Goal: Find specific page/section: Locate a particular part of the current website

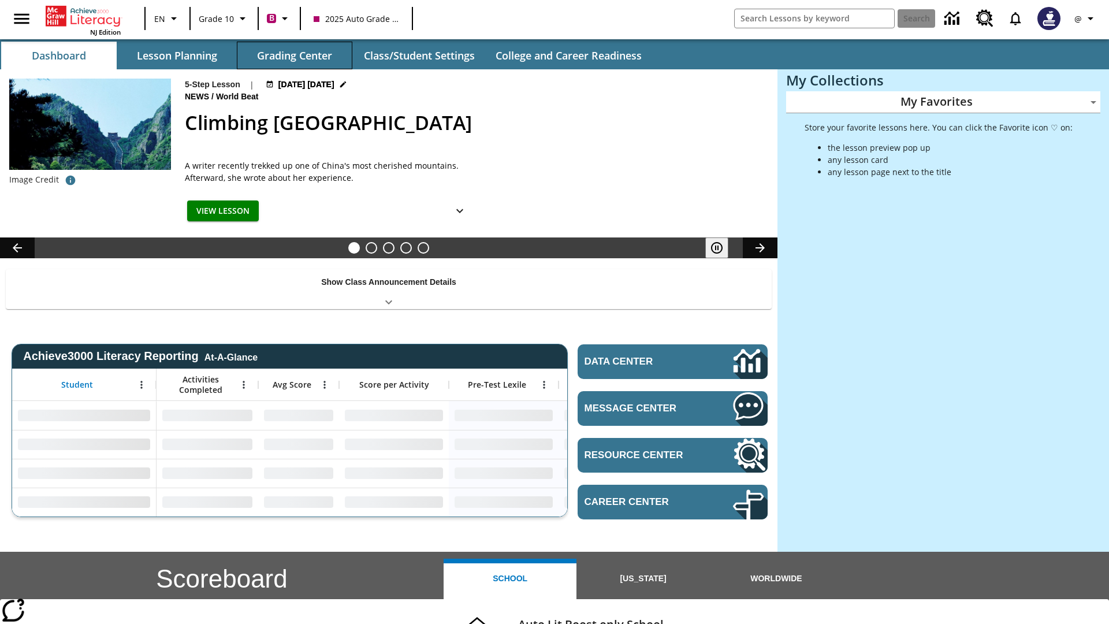
click at [295, 55] on button "Grading Center" at bounding box center [295, 56] width 116 height 28
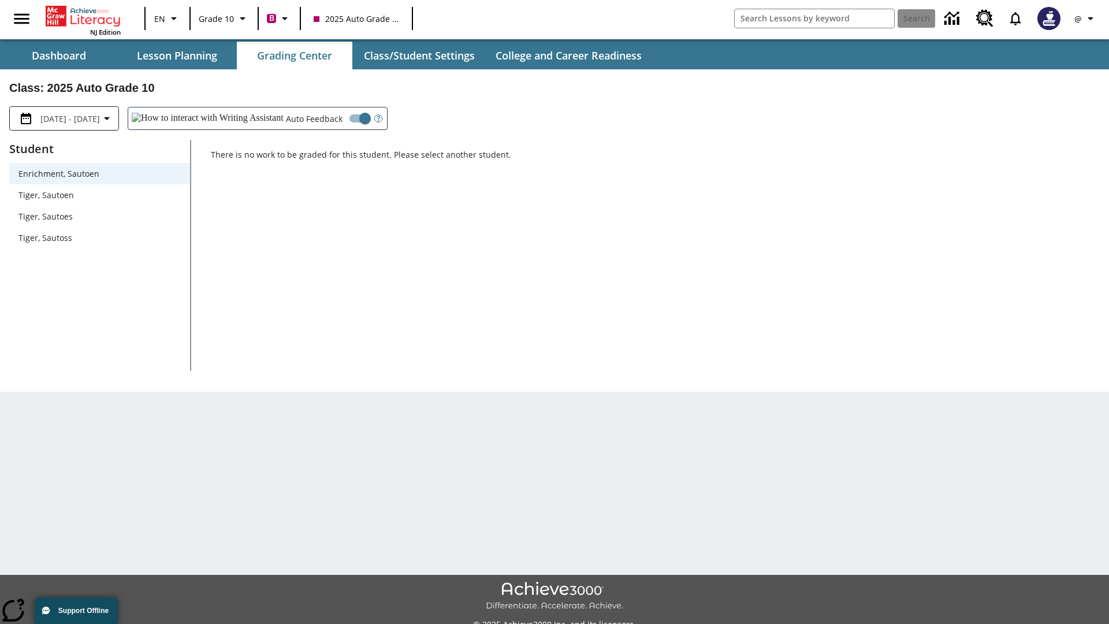
click at [99, 195] on span "Tiger, Sautoen" at bounding box center [99, 195] width 162 height 12
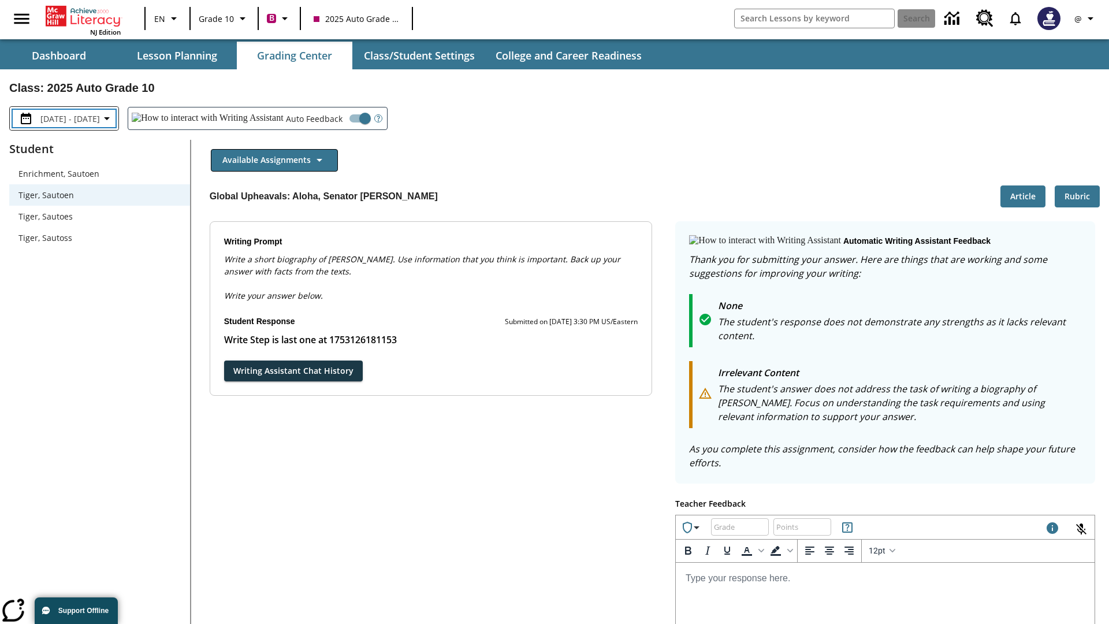
scroll to position [200, 0]
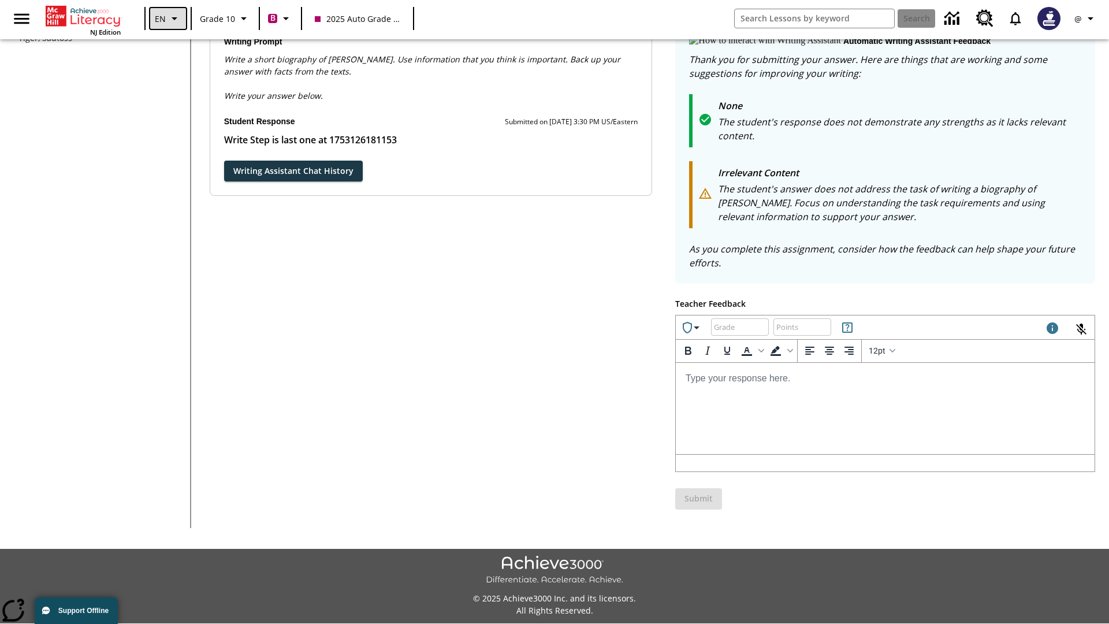
click at [168, 18] on icon "Language: EN, Select a language" at bounding box center [175, 19] width 14 height 14
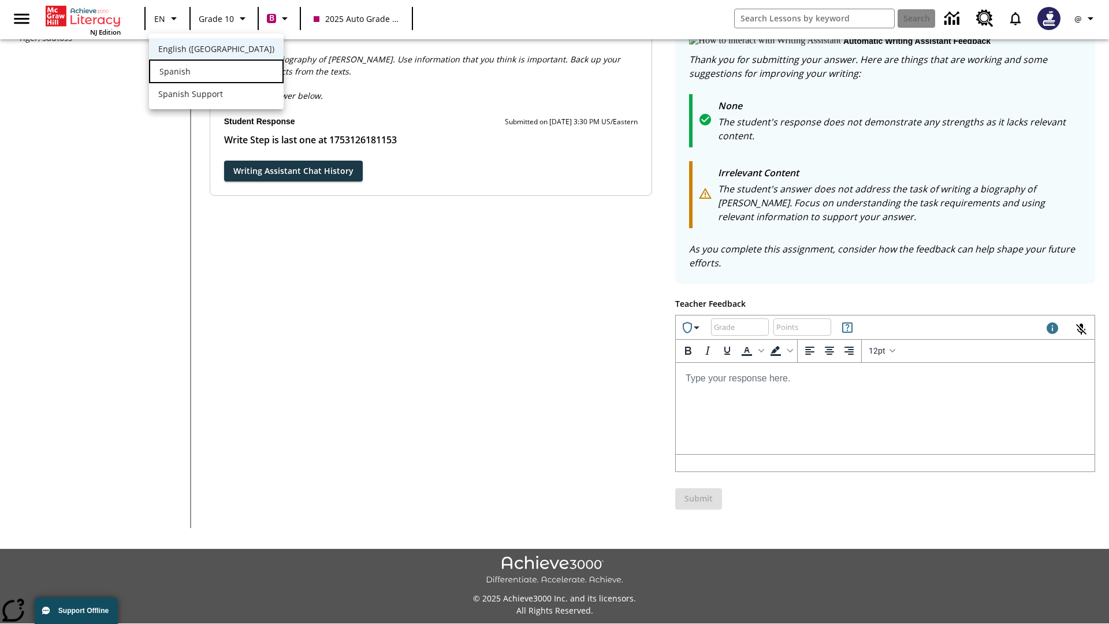
click at [192, 72] on div "Spanish" at bounding box center [216, 72] width 135 height 24
